Goal: Information Seeking & Learning: Learn about a topic

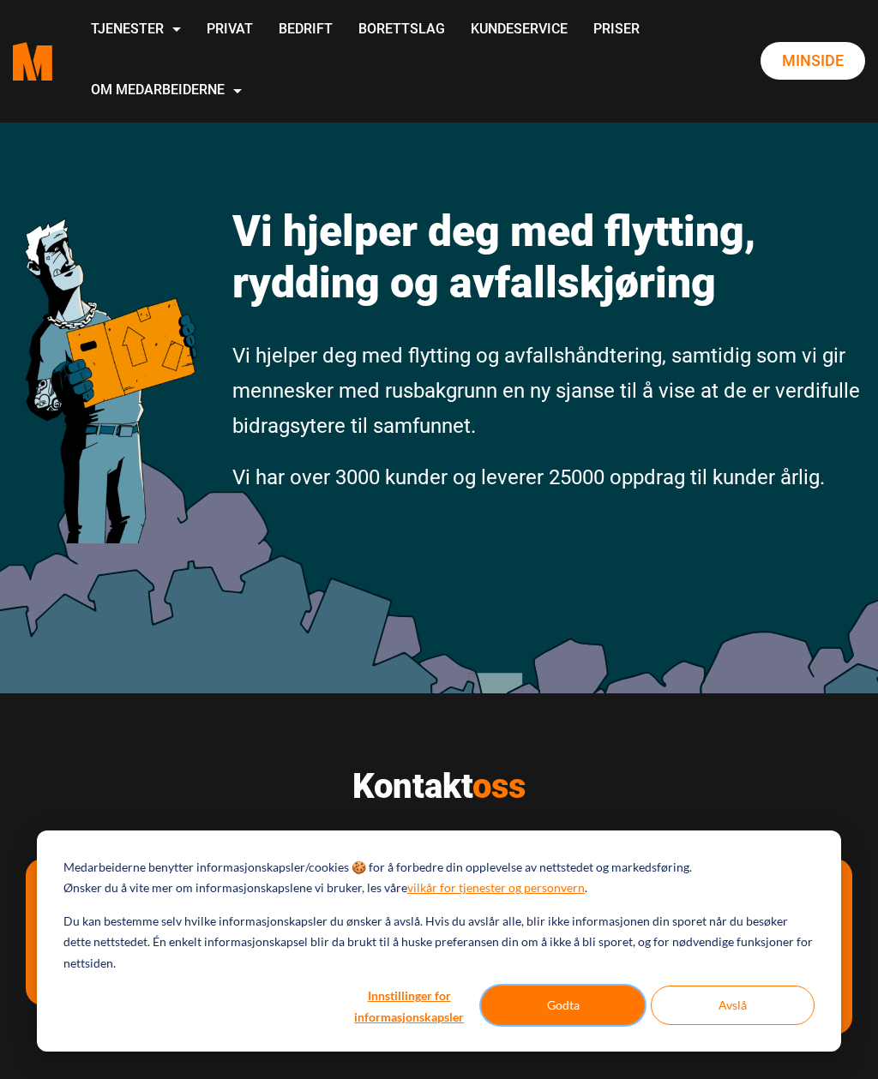
click at [585, 1004] on button "Godta" at bounding box center [563, 1005] width 164 height 39
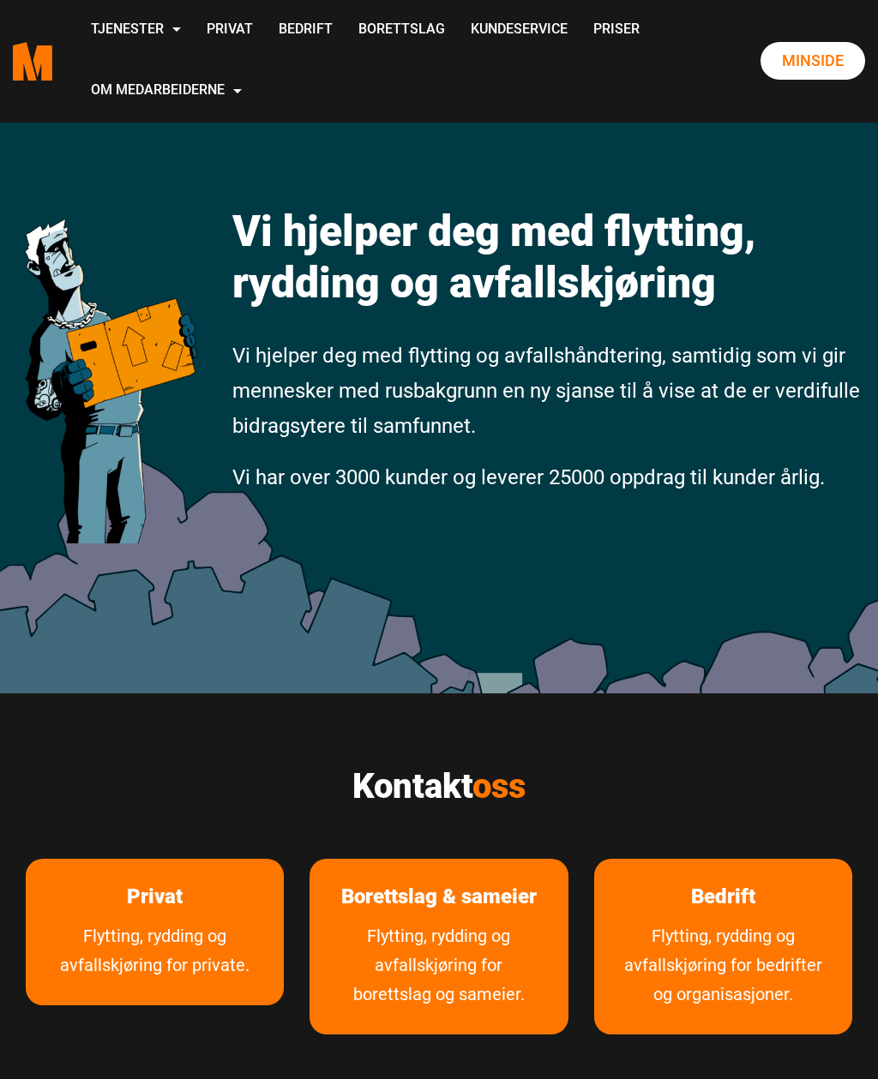
click at [161, 938] on link "Flytting, rydding og avfallskjøring for private." at bounding box center [155, 963] width 258 height 84
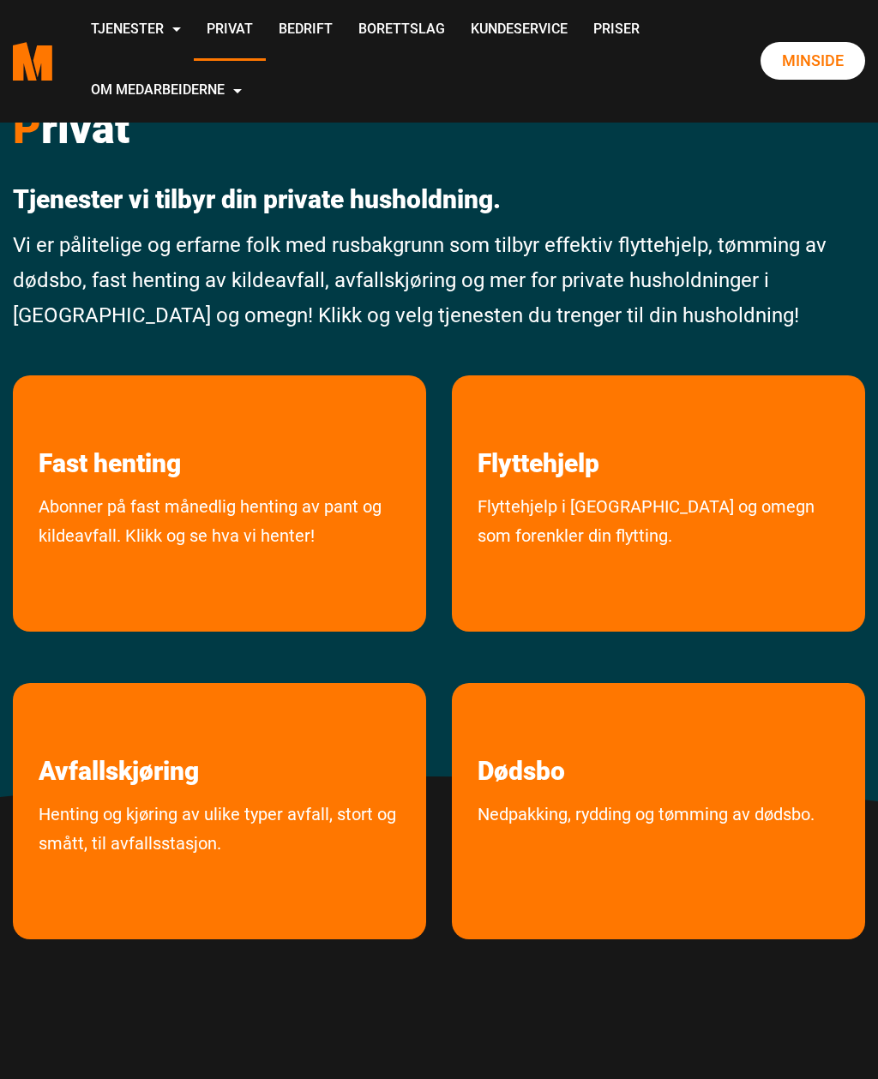
click at [566, 495] on link "Flyttehjelp i Oslo og omegn som forenkler din flytting." at bounding box center [658, 557] width 413 height 131
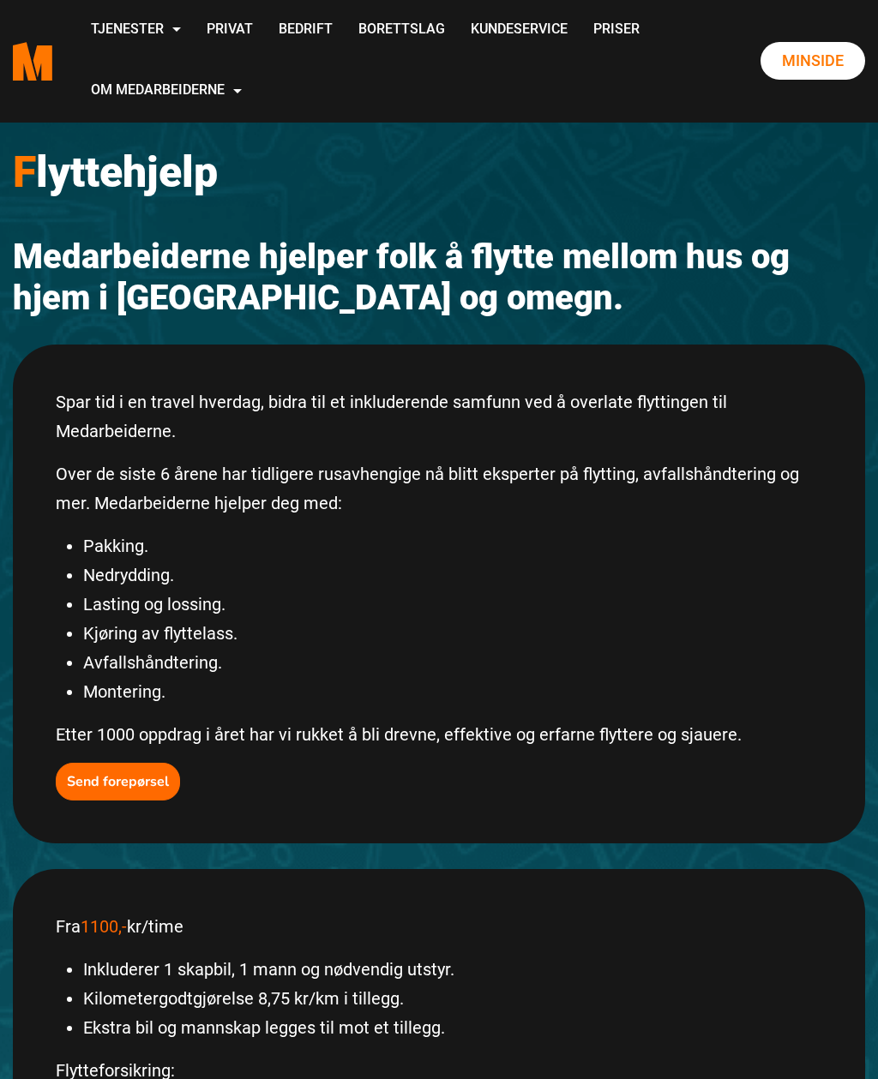
click at [0, 0] on link "Avfallskjøring" at bounding box center [0, 0] width 0 height 0
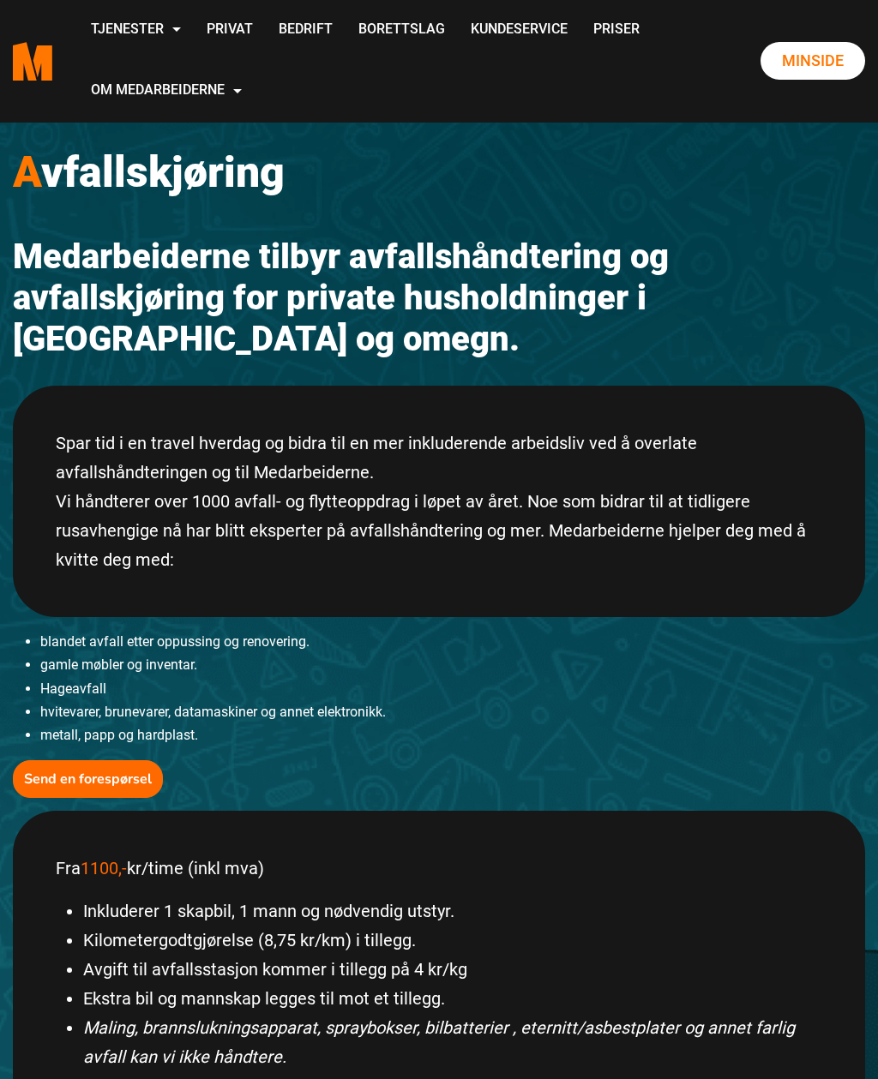
click at [0, 0] on link "Om oss" at bounding box center [0, 0] width 0 height 0
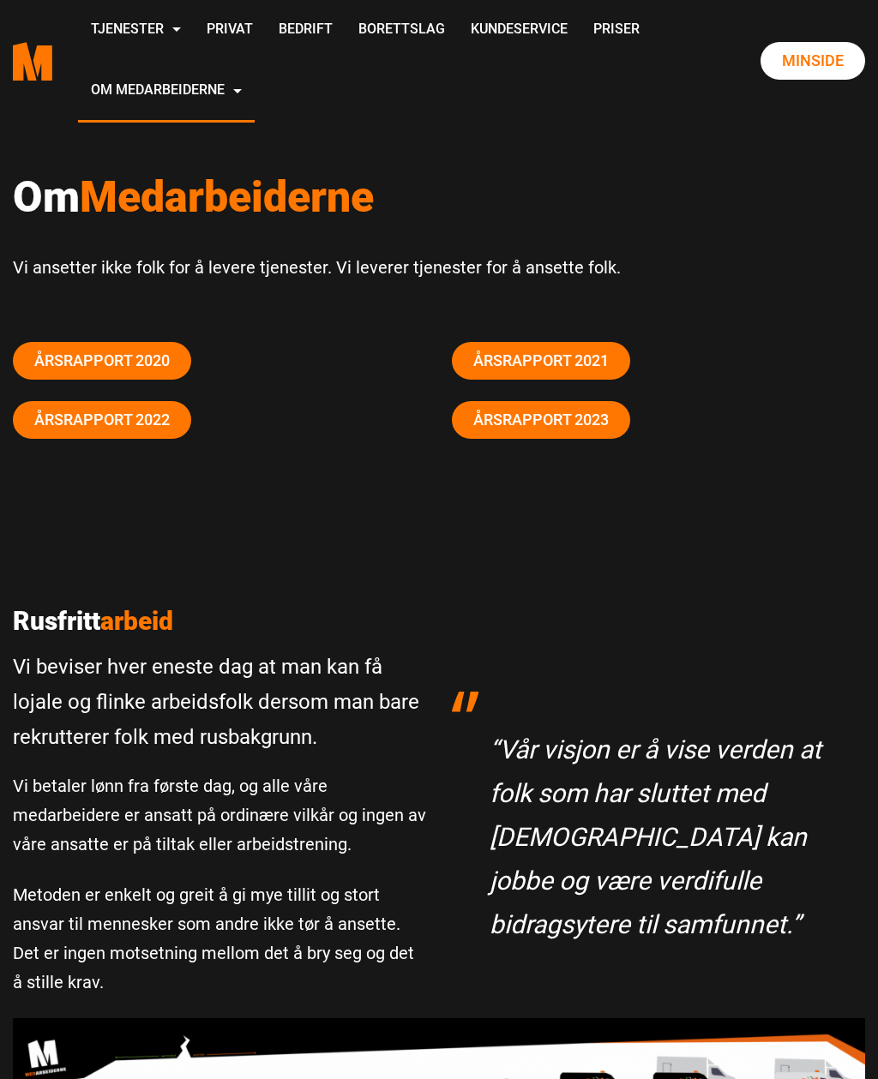
click at [464, 1073] on img at bounding box center [439, 1092] width 852 height 149
